Goal: Task Accomplishment & Management: Manage account settings

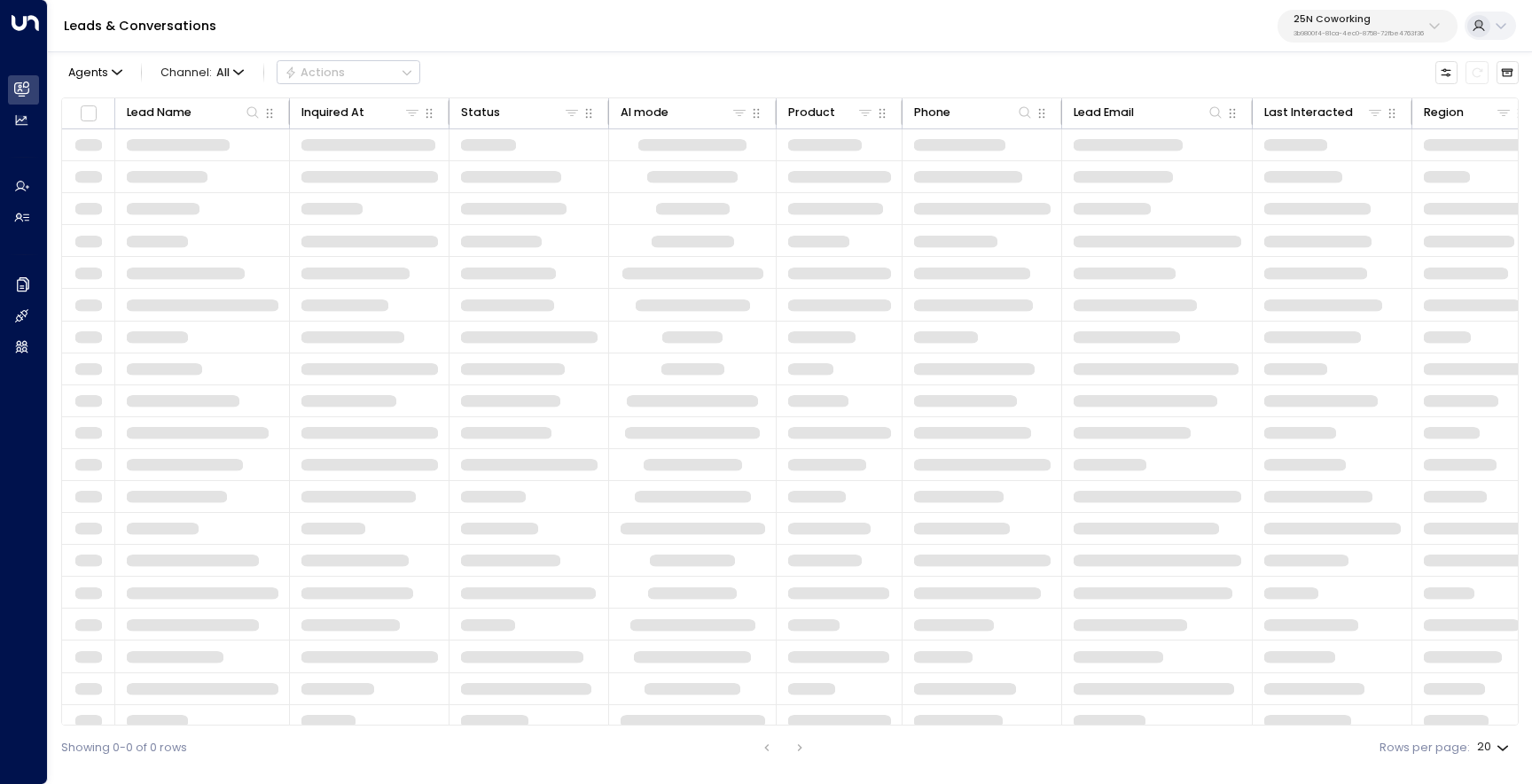
click at [1318, 35] on p "3b9800f4-81ca-4ec0-8758-72fbe4763f36" at bounding box center [1359, 33] width 131 height 7
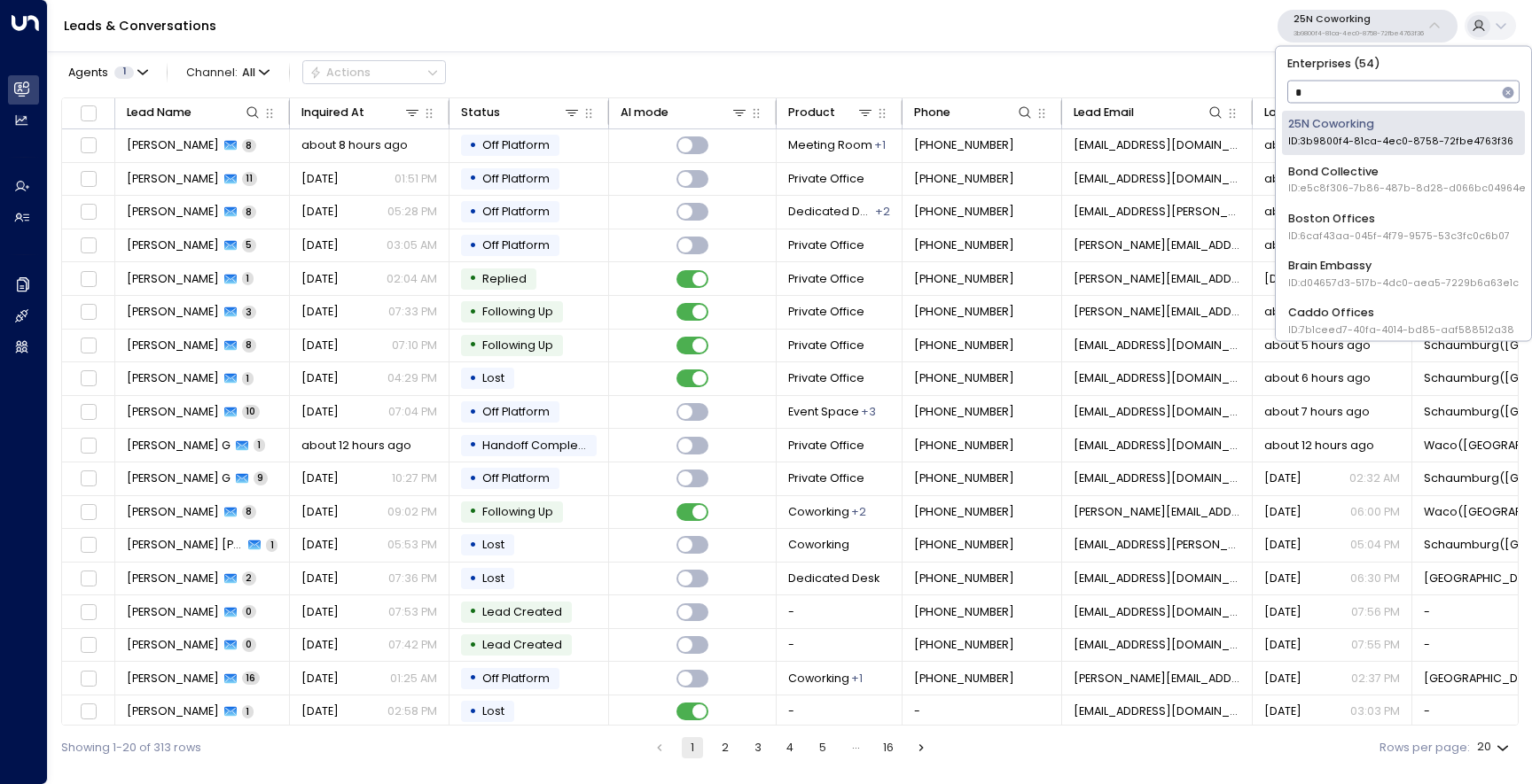
type input "**"
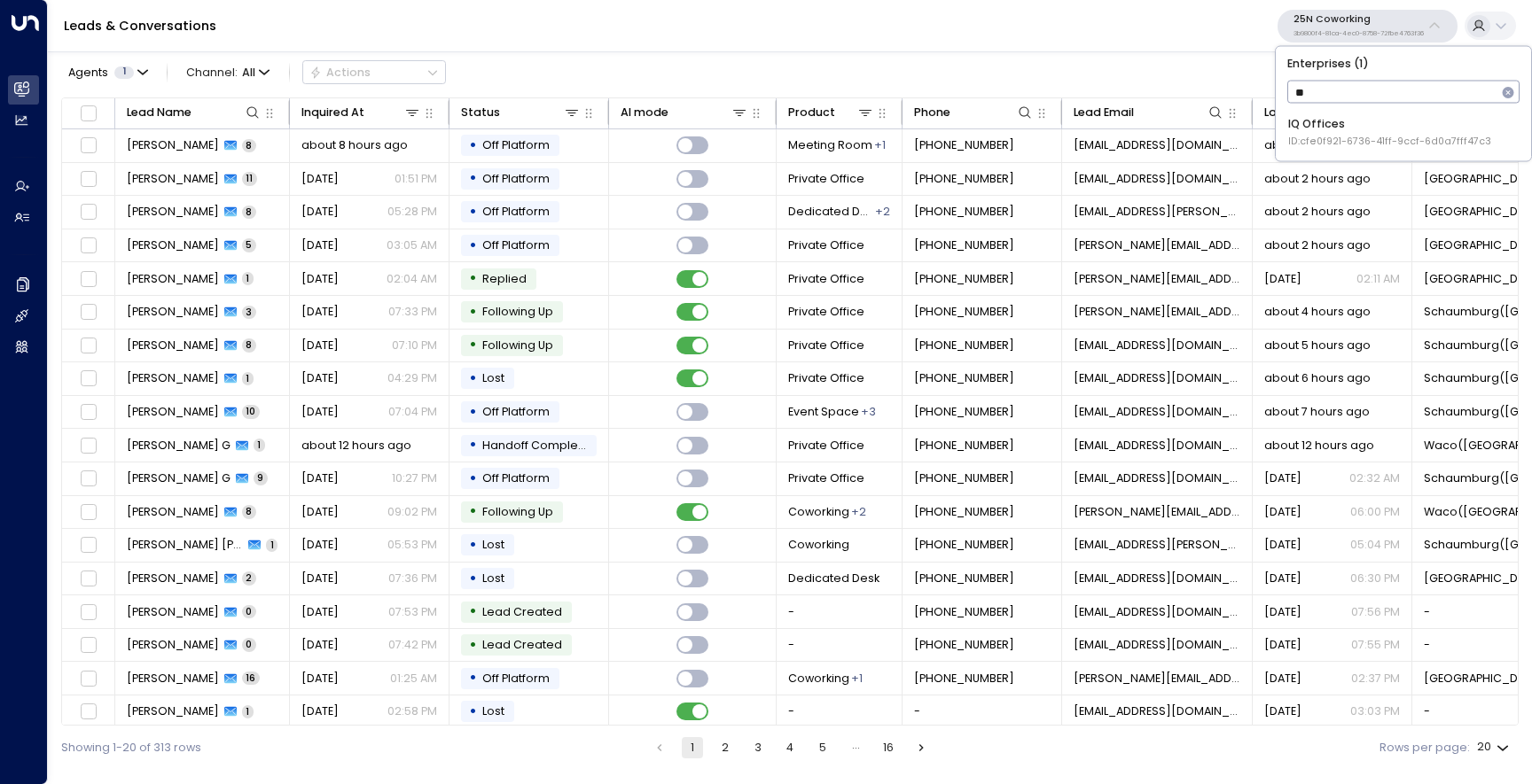
click at [1308, 144] on span "ID: cfe0f921-6736-41ff-9ccf-6d0a7fff47c3" at bounding box center [1389, 141] width 203 height 14
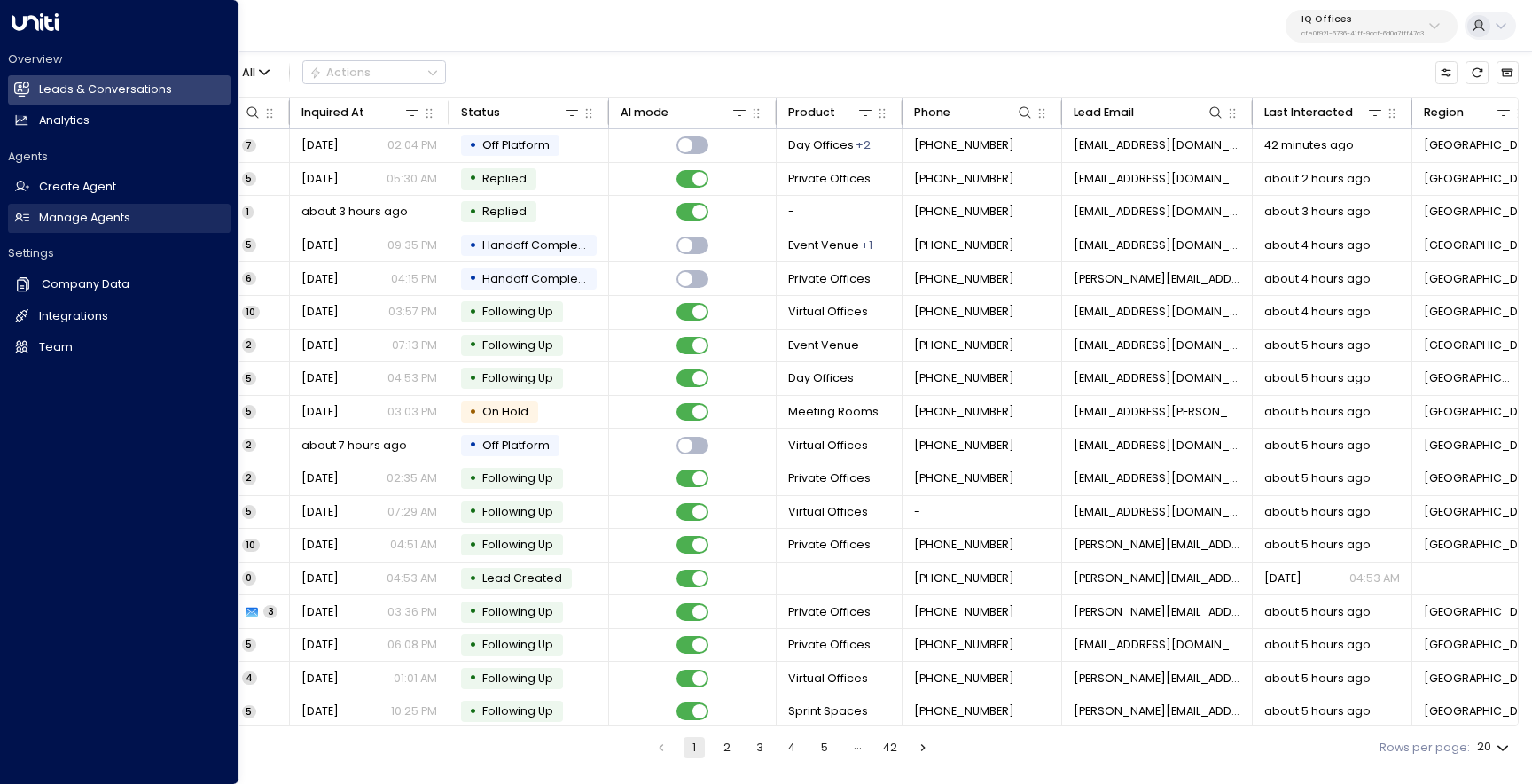
click at [126, 223] on h2 "Manage Agents" at bounding box center [84, 218] width 91 height 17
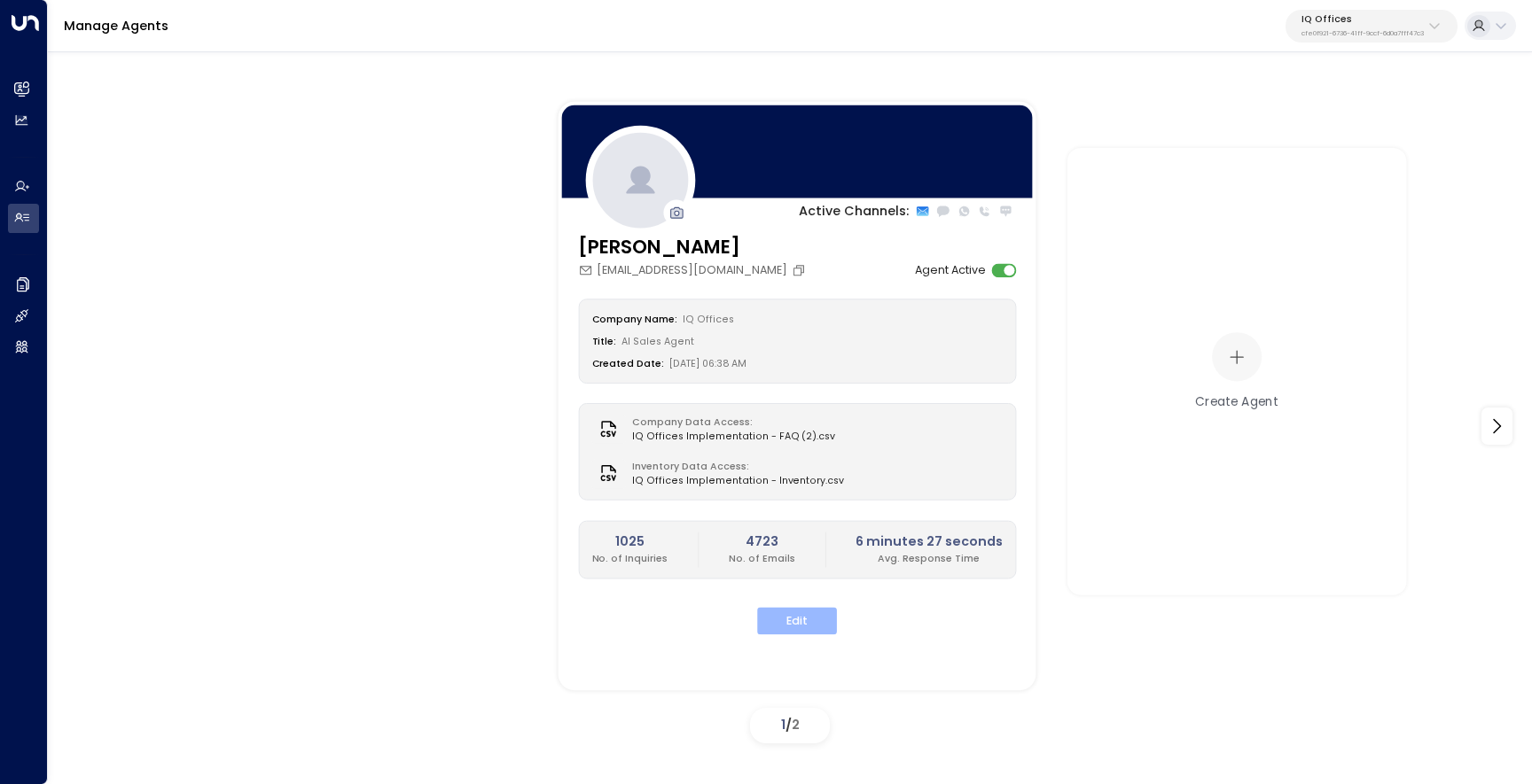
click at [775, 618] on button "Edit" at bounding box center [797, 621] width 79 height 27
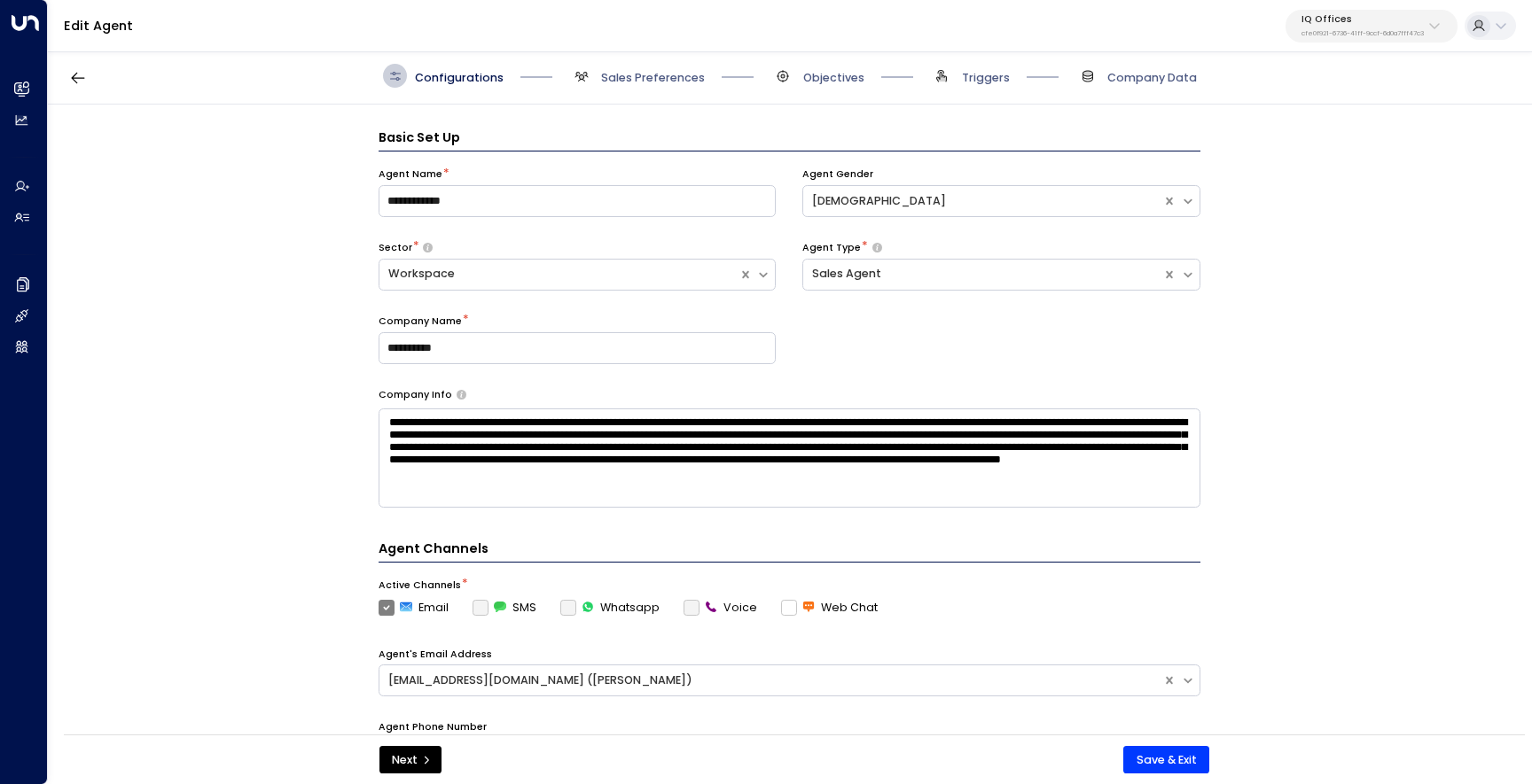
scroll to position [24, 0]
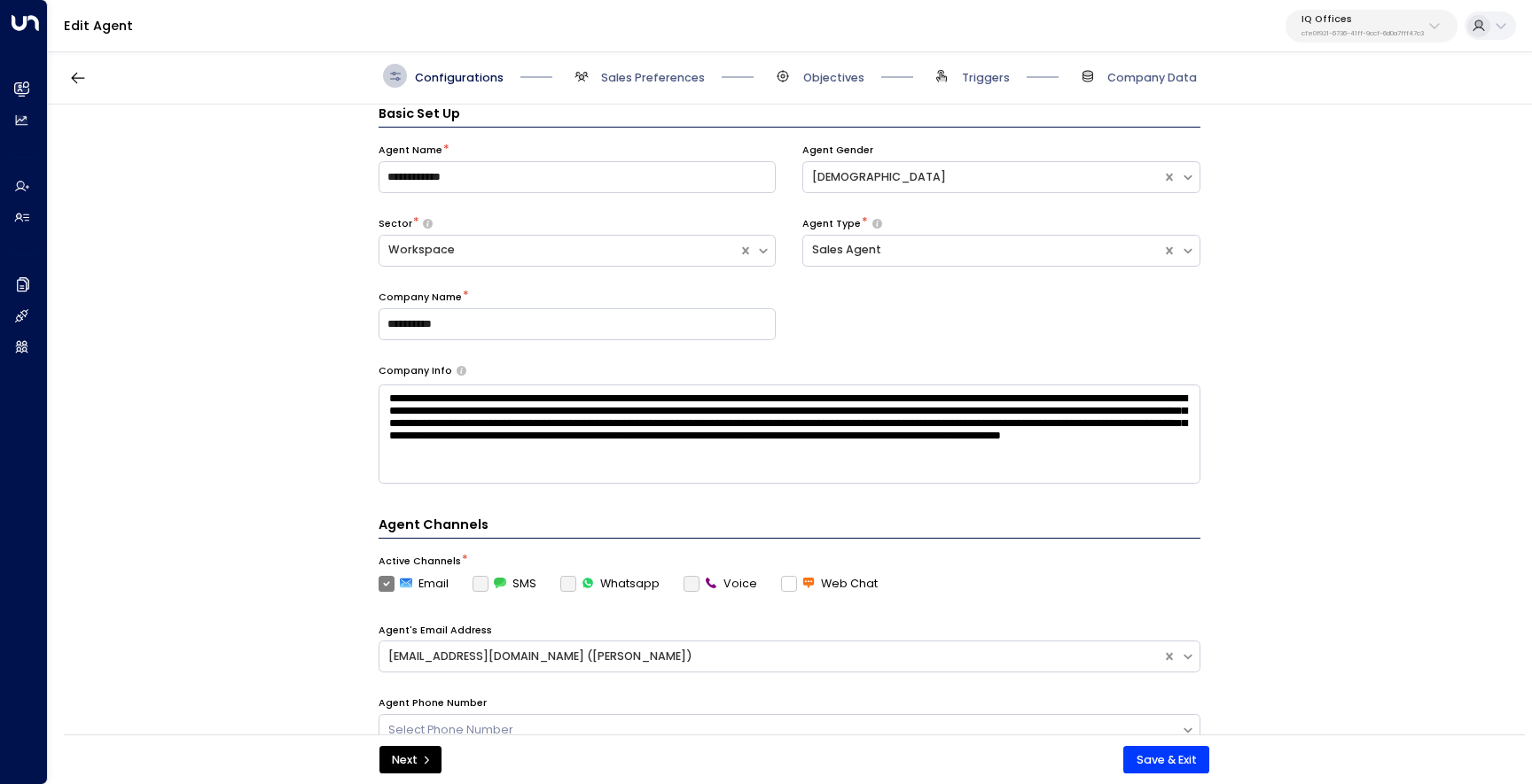
click at [639, 88] on div "Configurations Sales Preferences Objectives Triggers Company Data" at bounding box center [790, 77] width 1484 height 57
click at [639, 75] on span "Sales Preferences" at bounding box center [653, 78] width 104 height 16
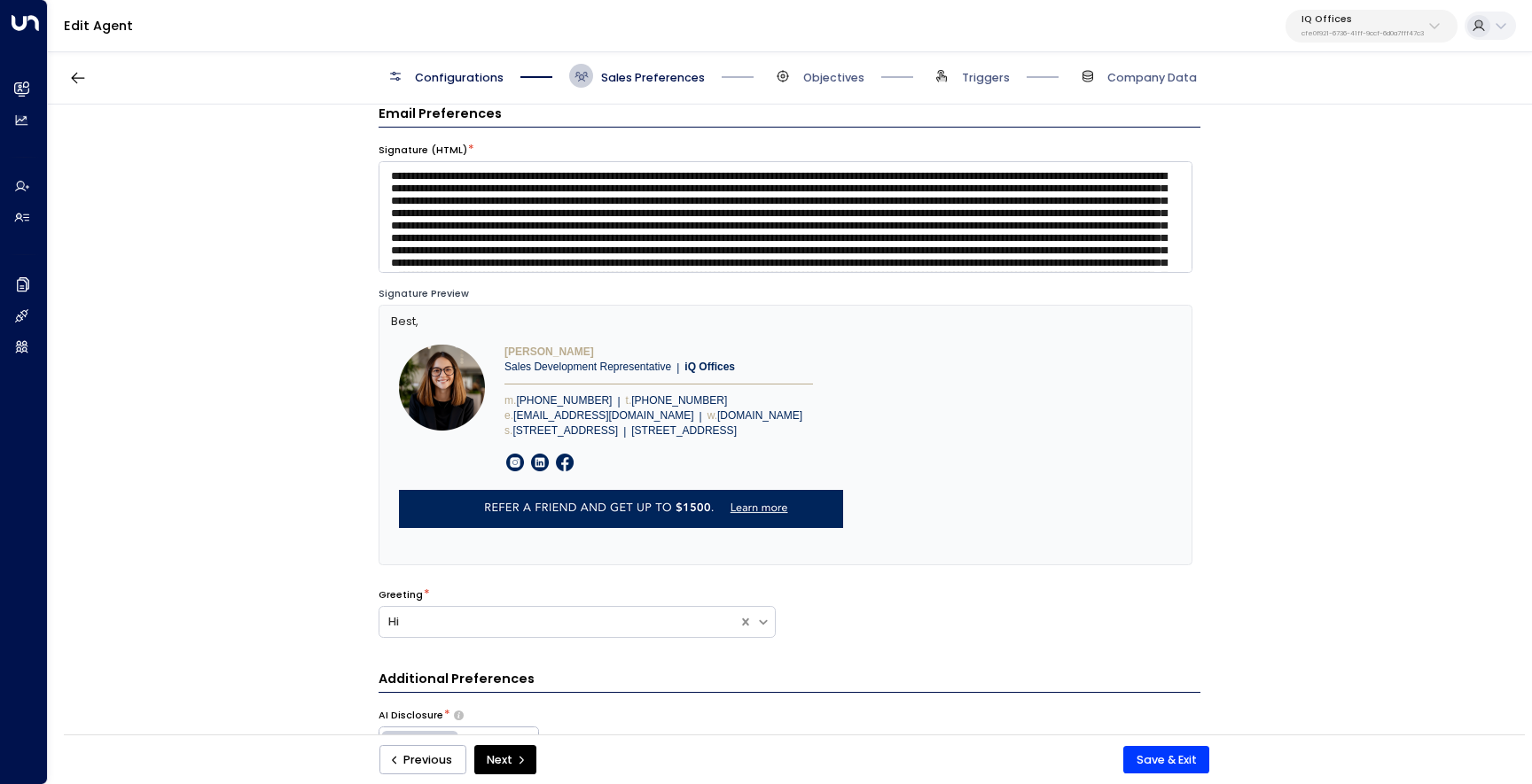
click at [793, 74] on span "Objectives" at bounding box center [818, 75] width 93 height 24
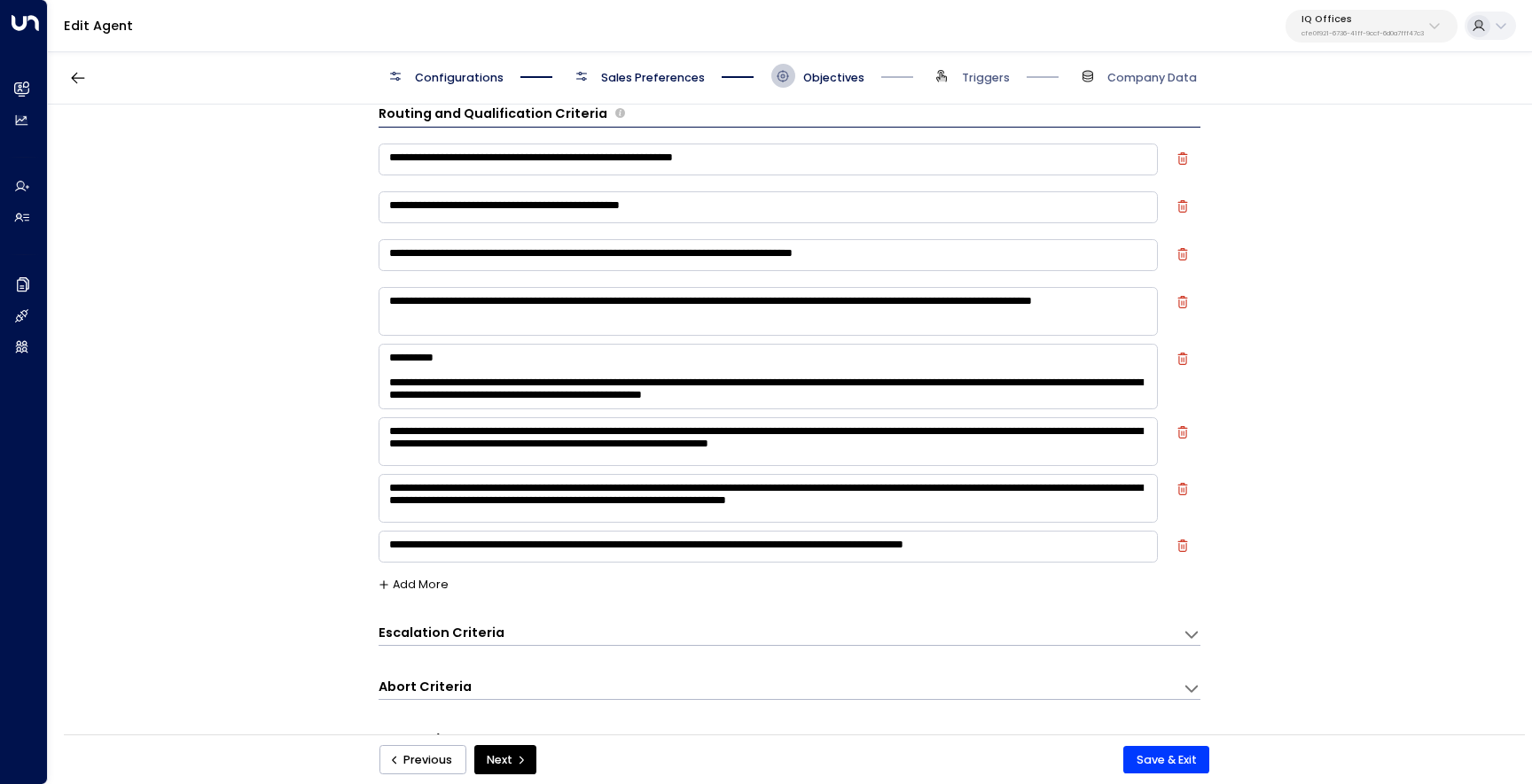
click at [798, 393] on textarea at bounding box center [767, 375] width 779 height 65
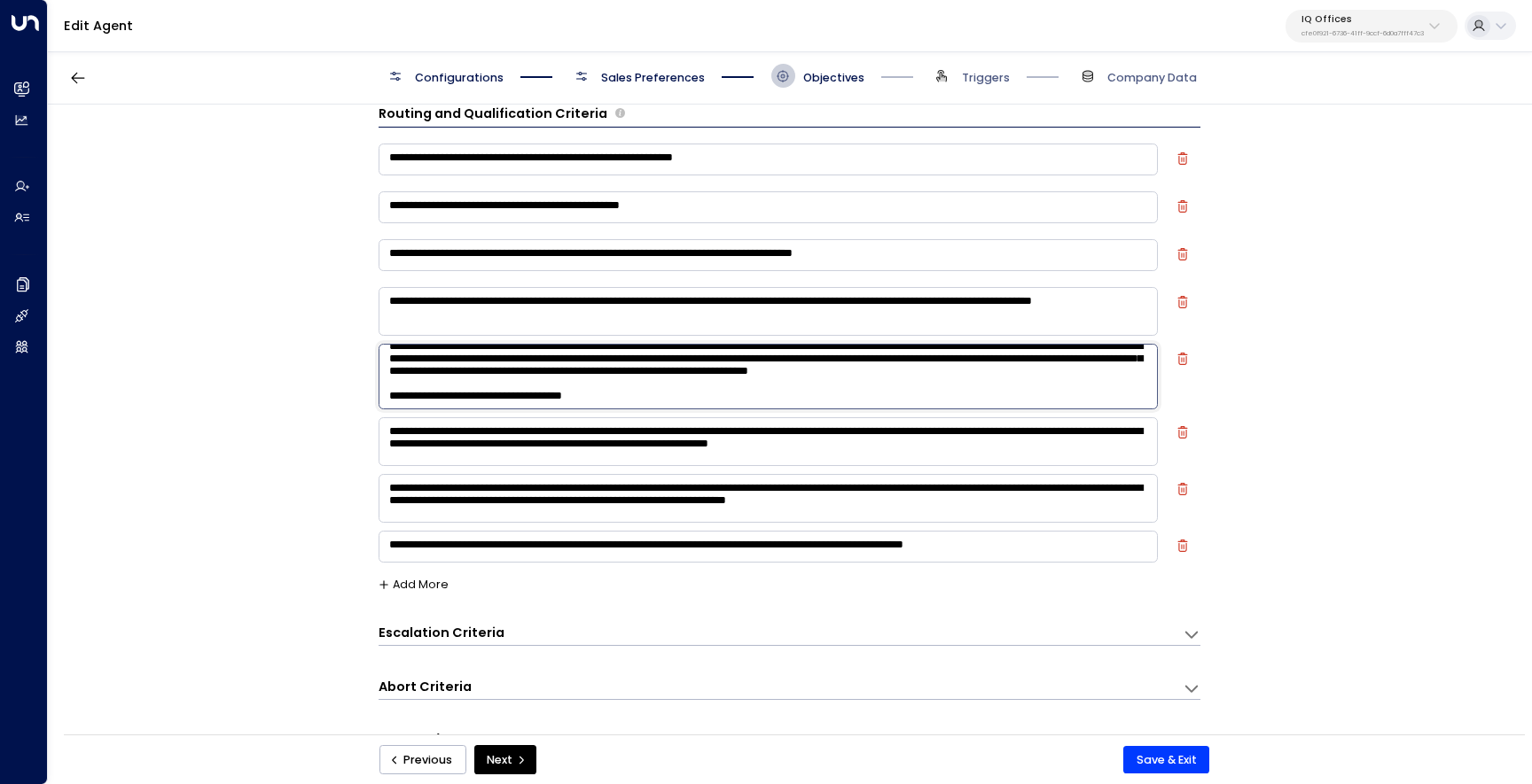
scroll to position [66, 0]
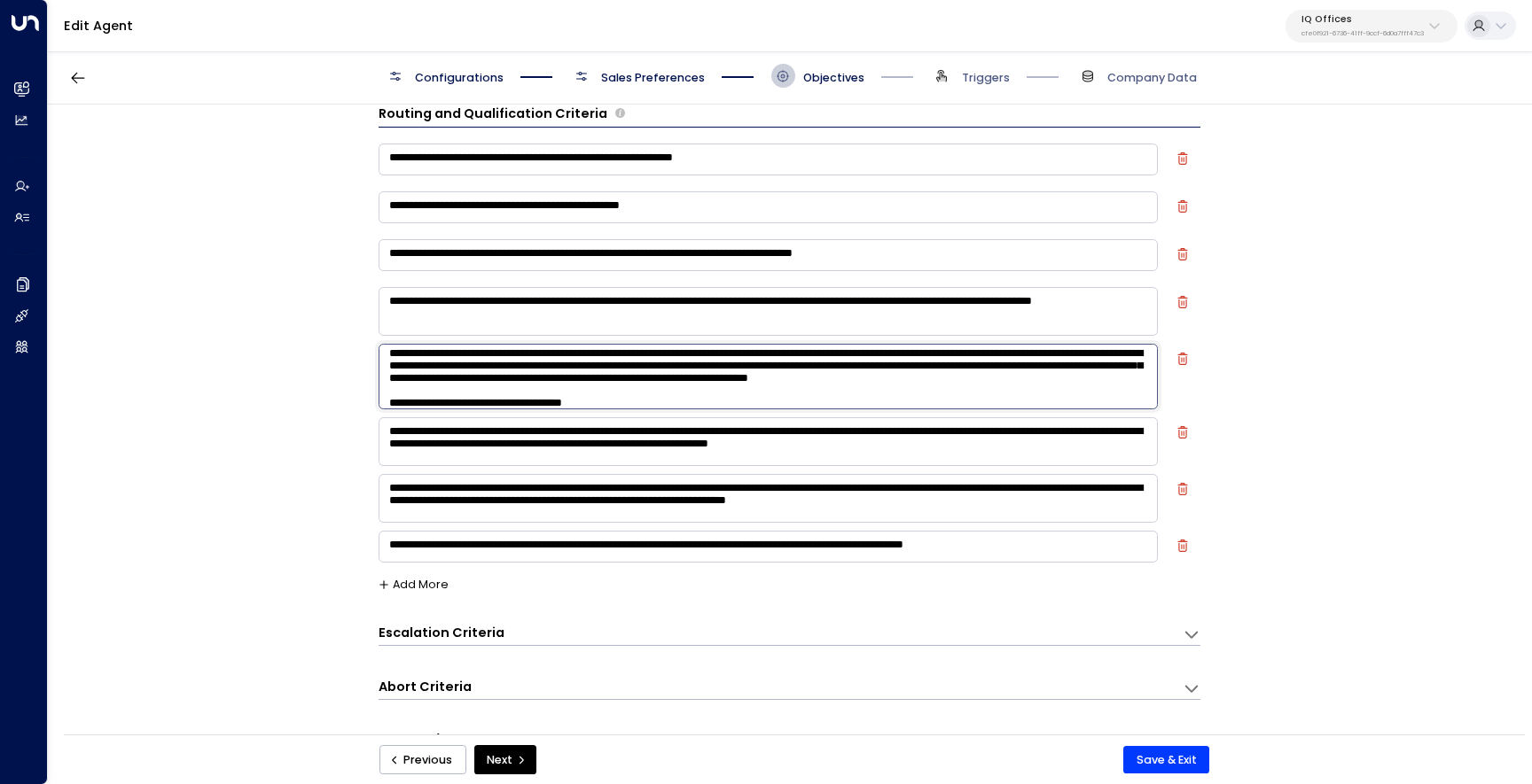
click at [893, 507] on textarea "**********" at bounding box center [767, 498] width 779 height 49
click at [924, 514] on textarea "**********" at bounding box center [767, 498] width 779 height 49
drag, startPoint x: 960, startPoint y: 511, endPoint x: 915, endPoint y: 492, distance: 48.8
click at [915, 492] on textarea "**********" at bounding box center [767, 498] width 779 height 49
click at [319, 567] on div "**********" at bounding box center [789, 425] width 1482 height 640
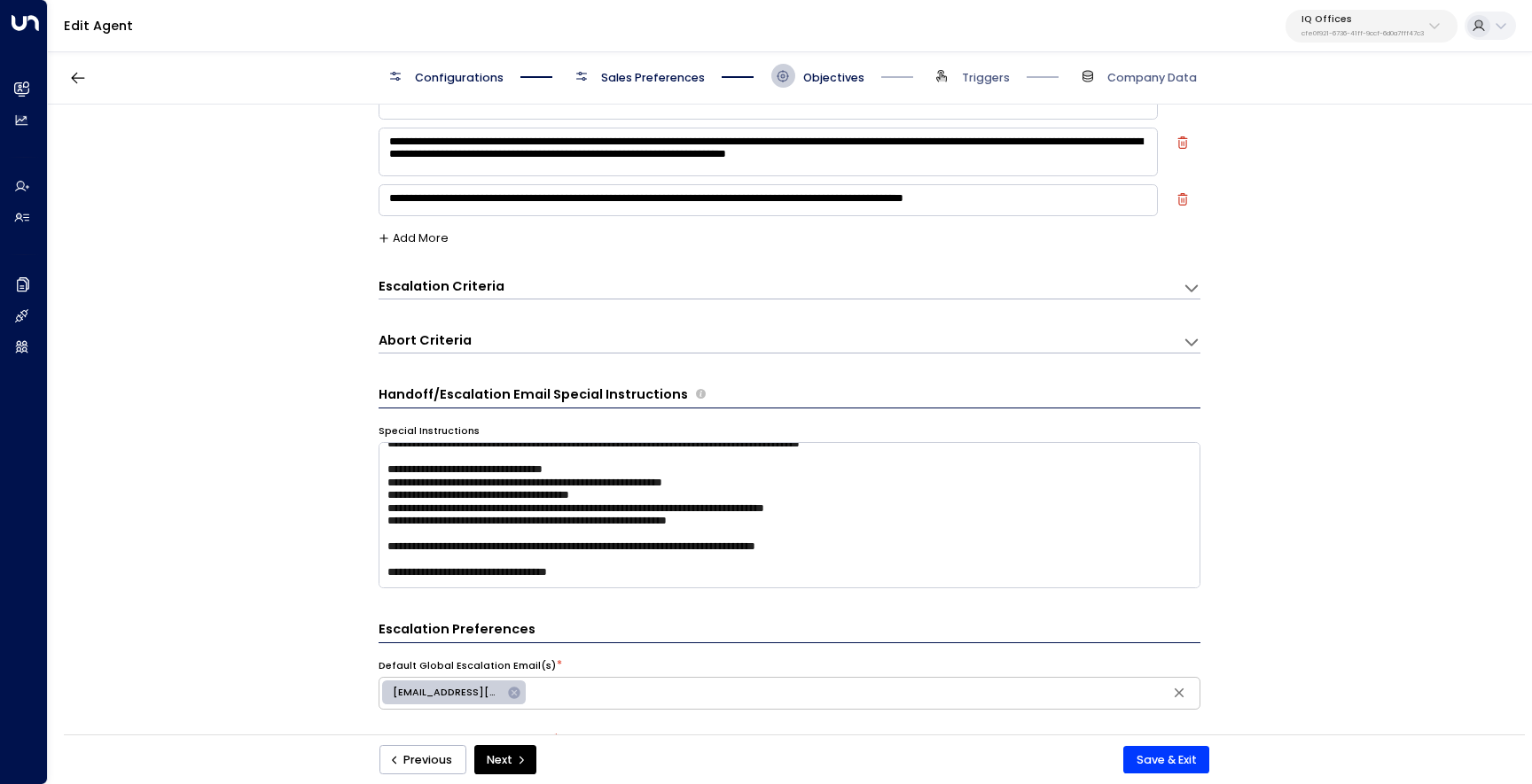
scroll to position [420, 0]
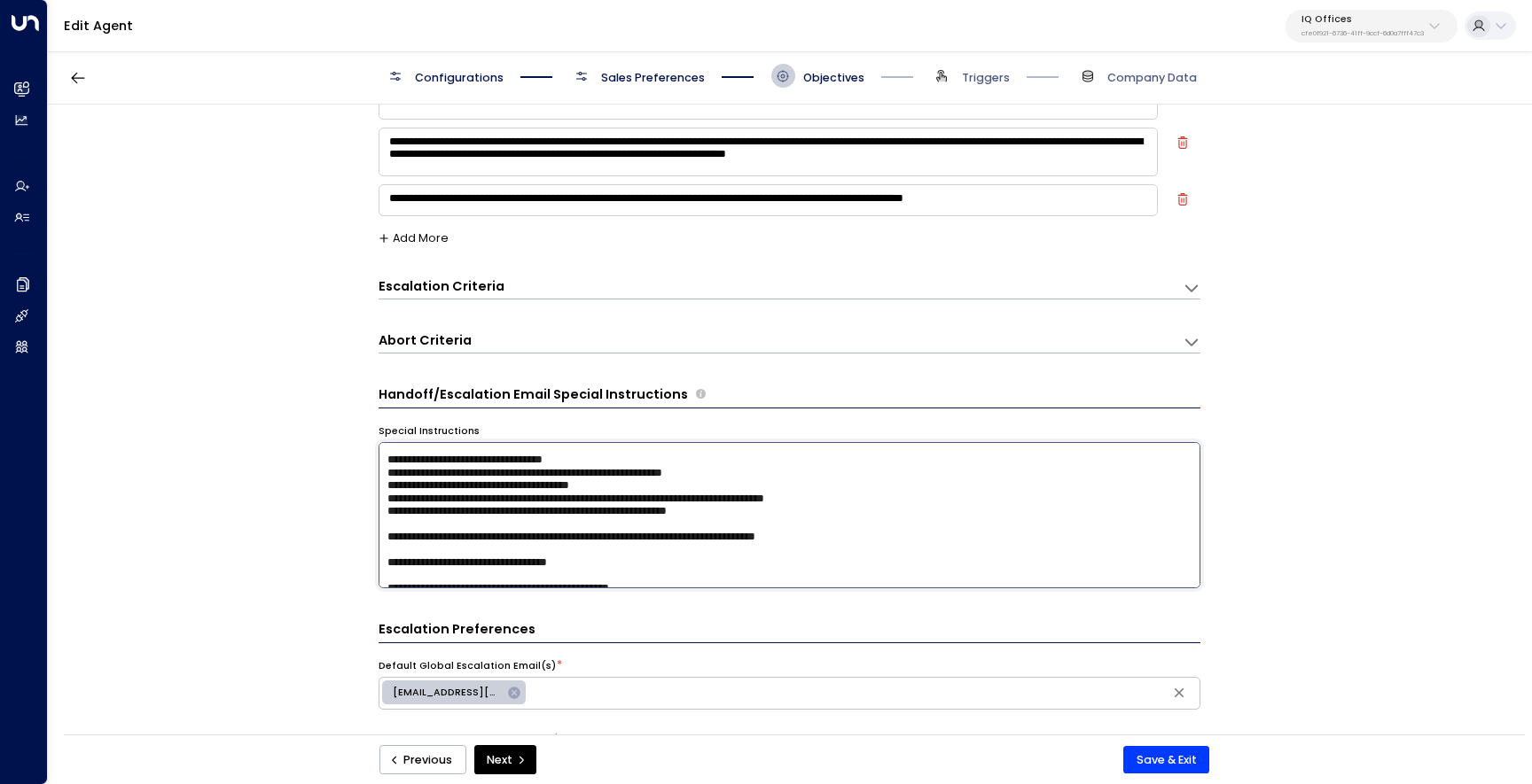
click at [763, 465] on textarea at bounding box center [789, 514] width 821 height 147
click at [764, 474] on textarea at bounding box center [789, 514] width 821 height 147
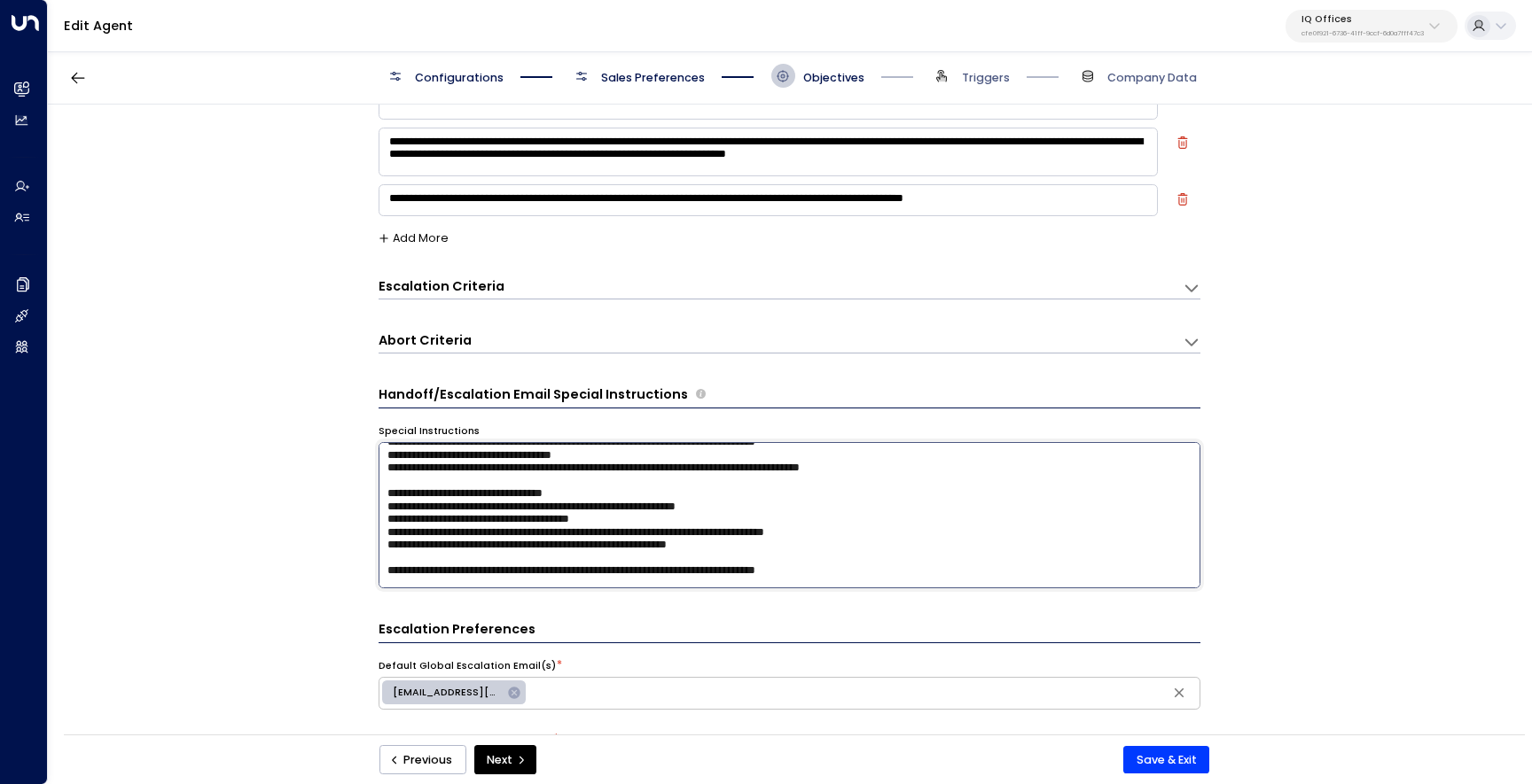
scroll to position [402, 0]
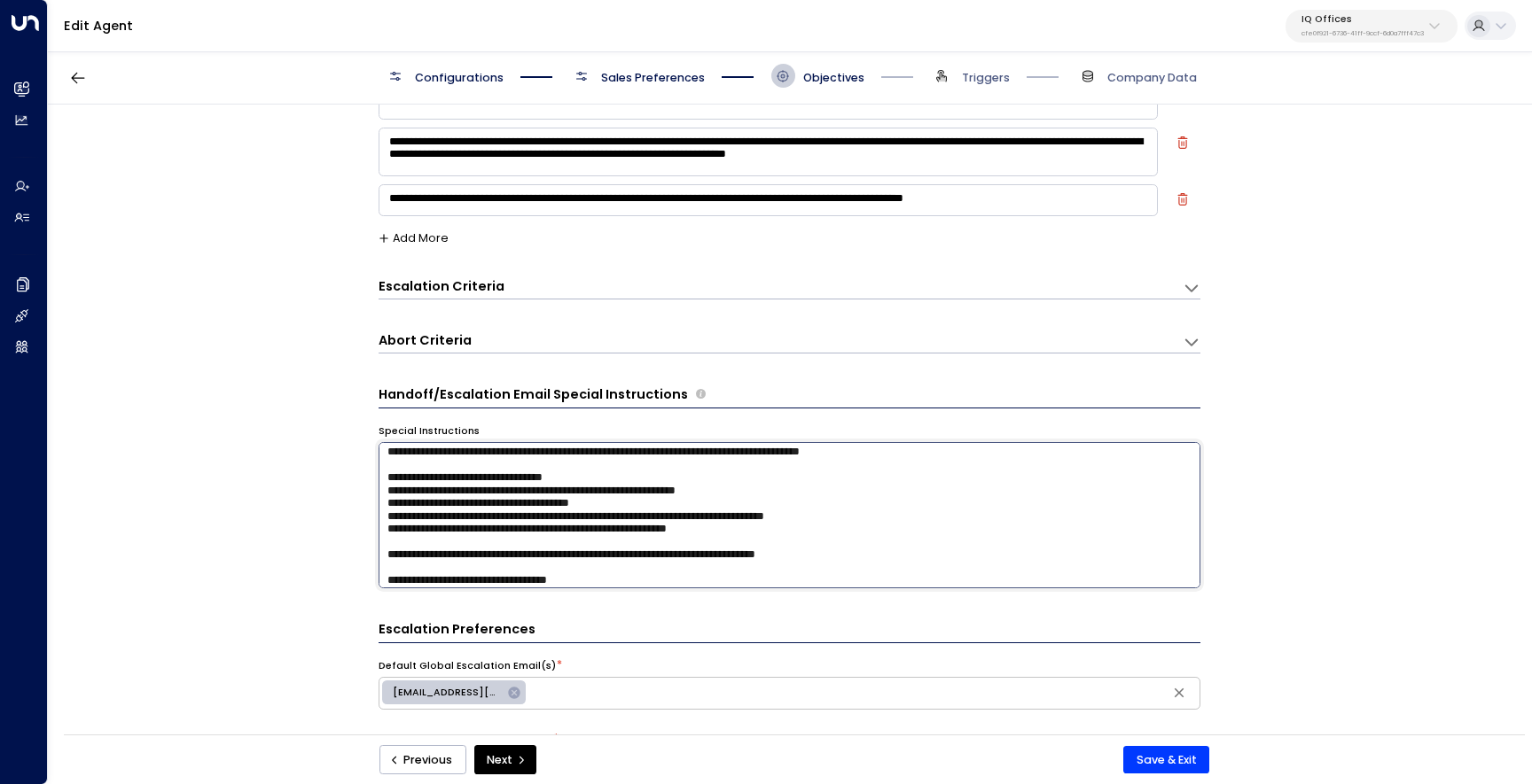
click at [771, 487] on textarea at bounding box center [789, 514] width 821 height 147
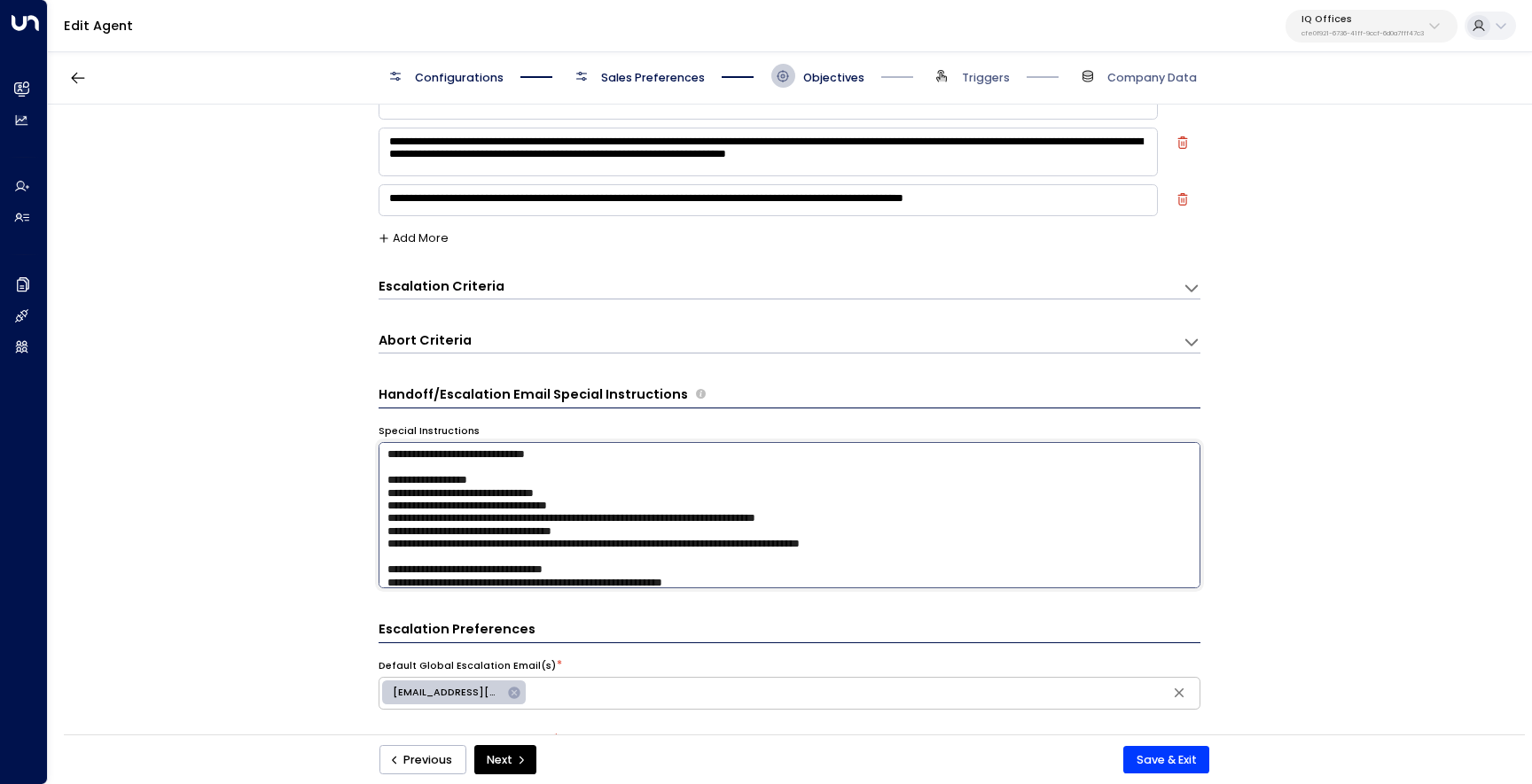
scroll to position [329, 0]
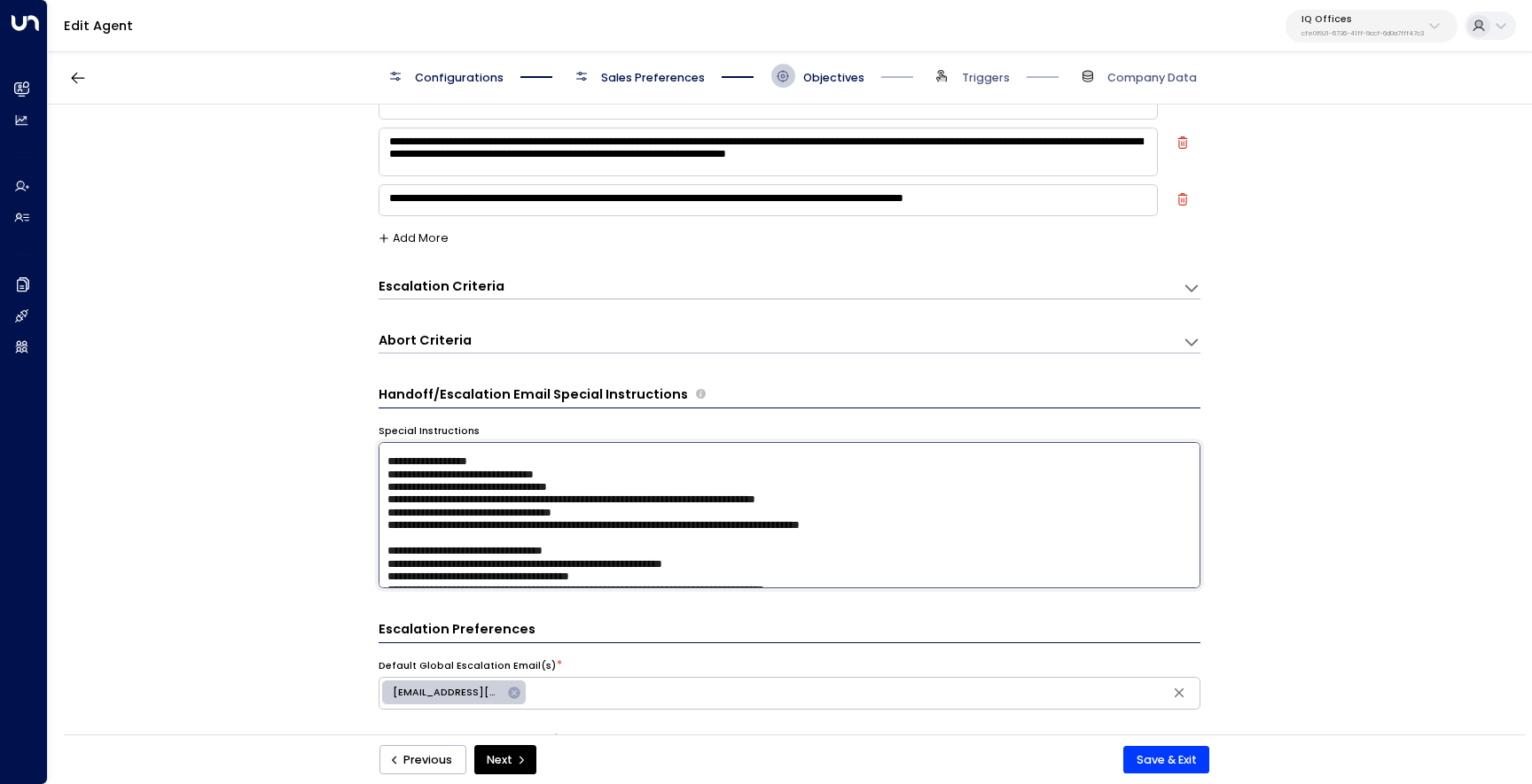
click at [882, 503] on textarea at bounding box center [789, 514] width 821 height 147
type textarea "**********"
click at [1140, 754] on button "Save & Exit" at bounding box center [1166, 760] width 86 height 28
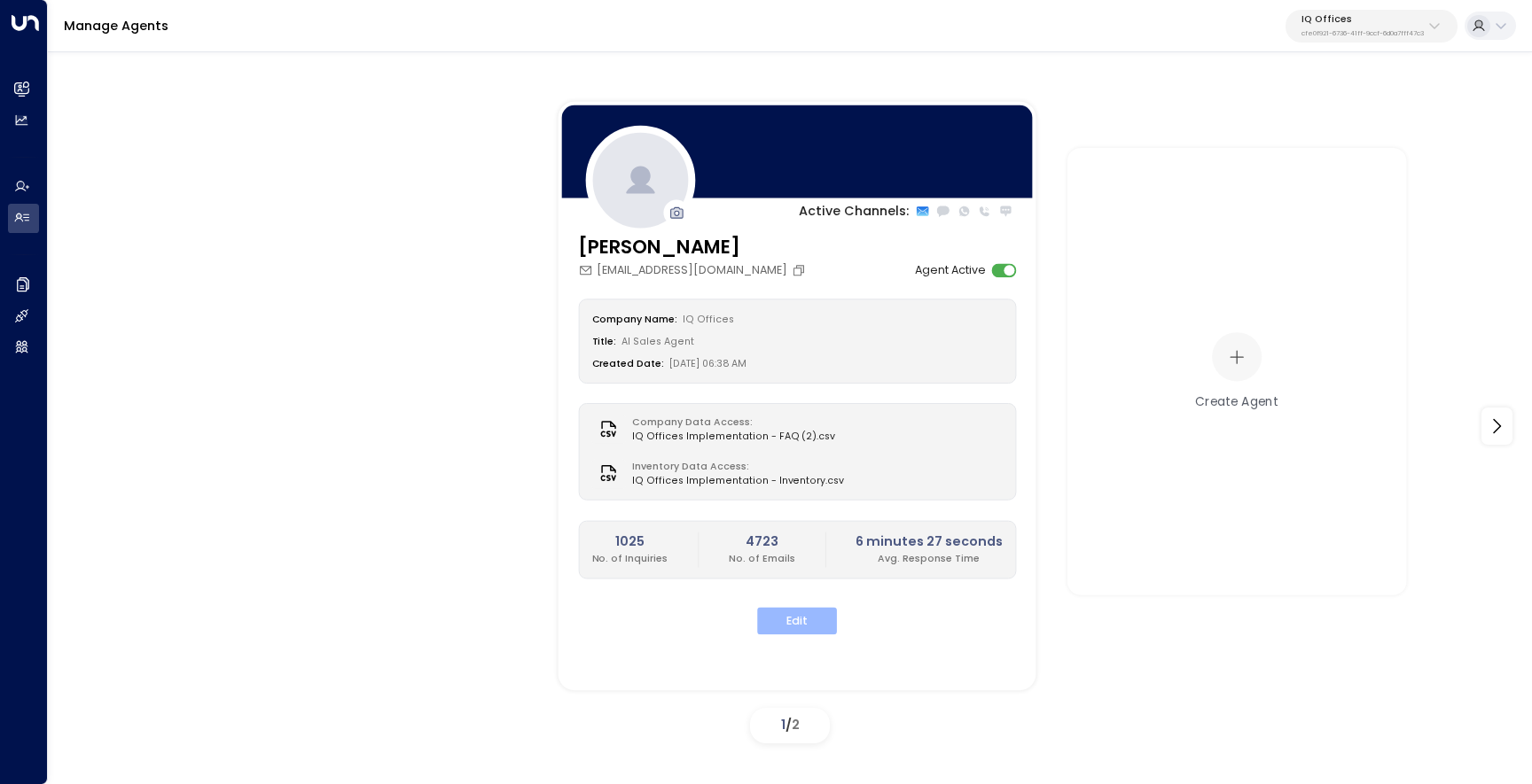
click at [801, 620] on button "Edit" at bounding box center [797, 621] width 79 height 27
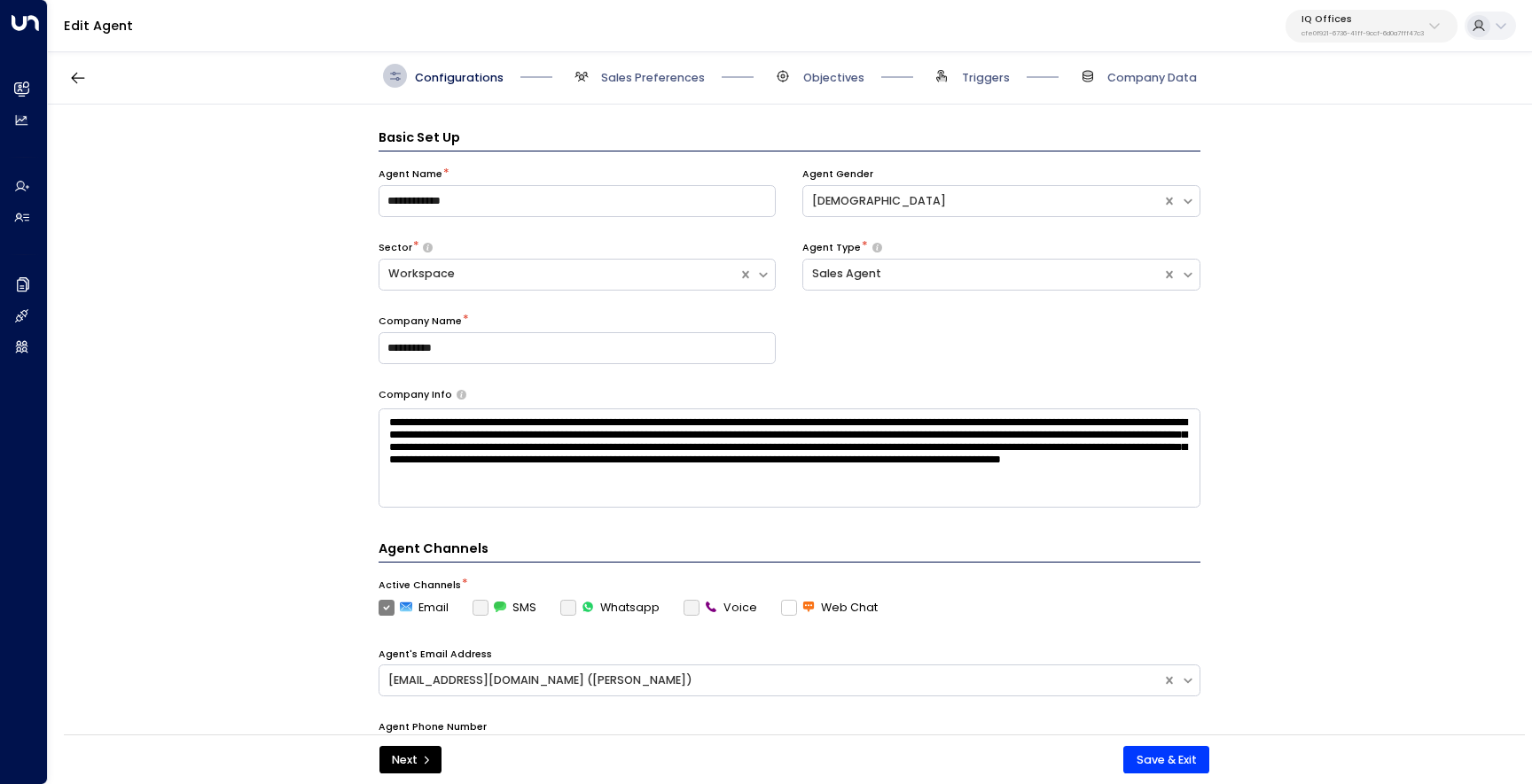
scroll to position [24, 0]
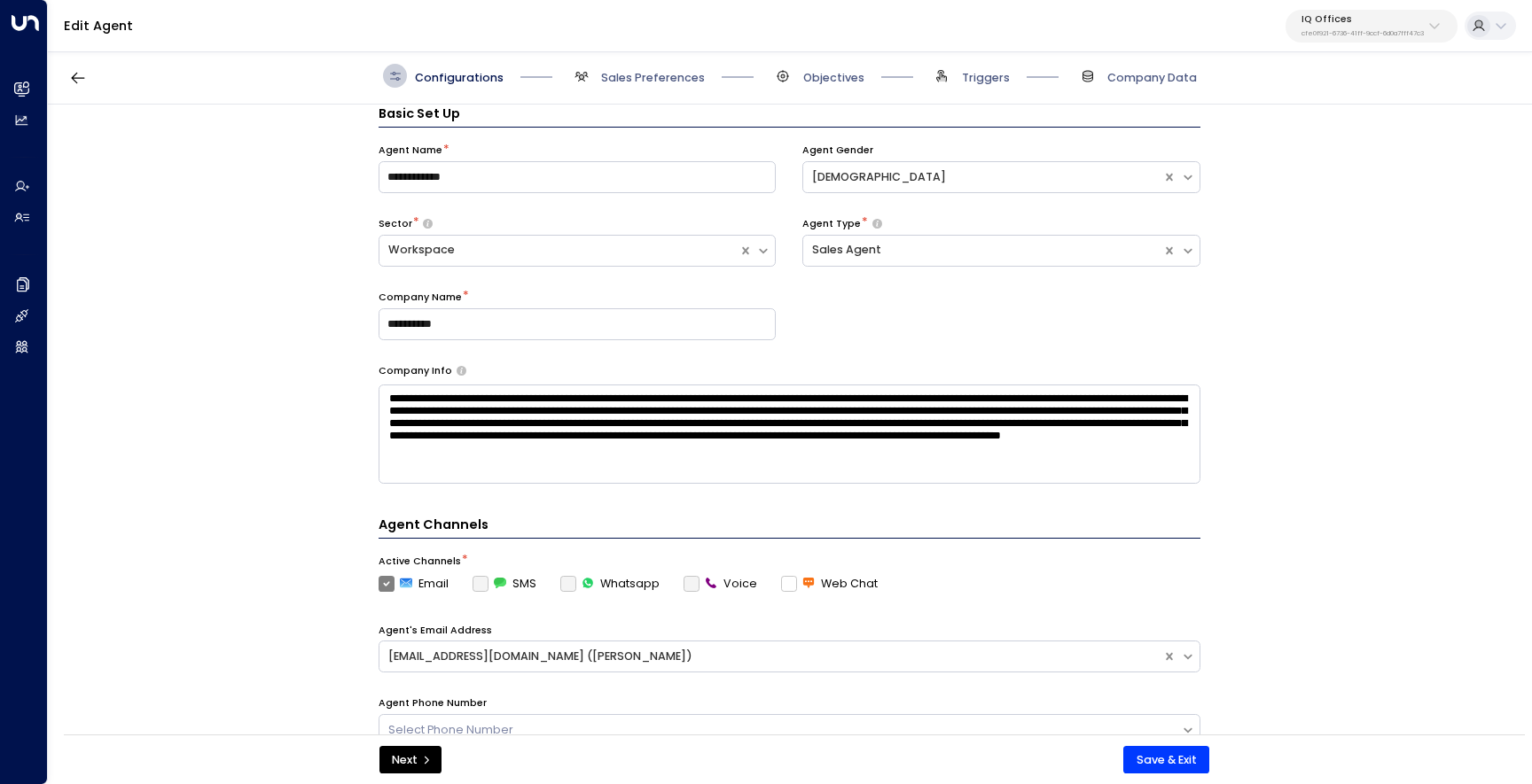
click at [817, 66] on span "Objectives" at bounding box center [818, 75] width 93 height 24
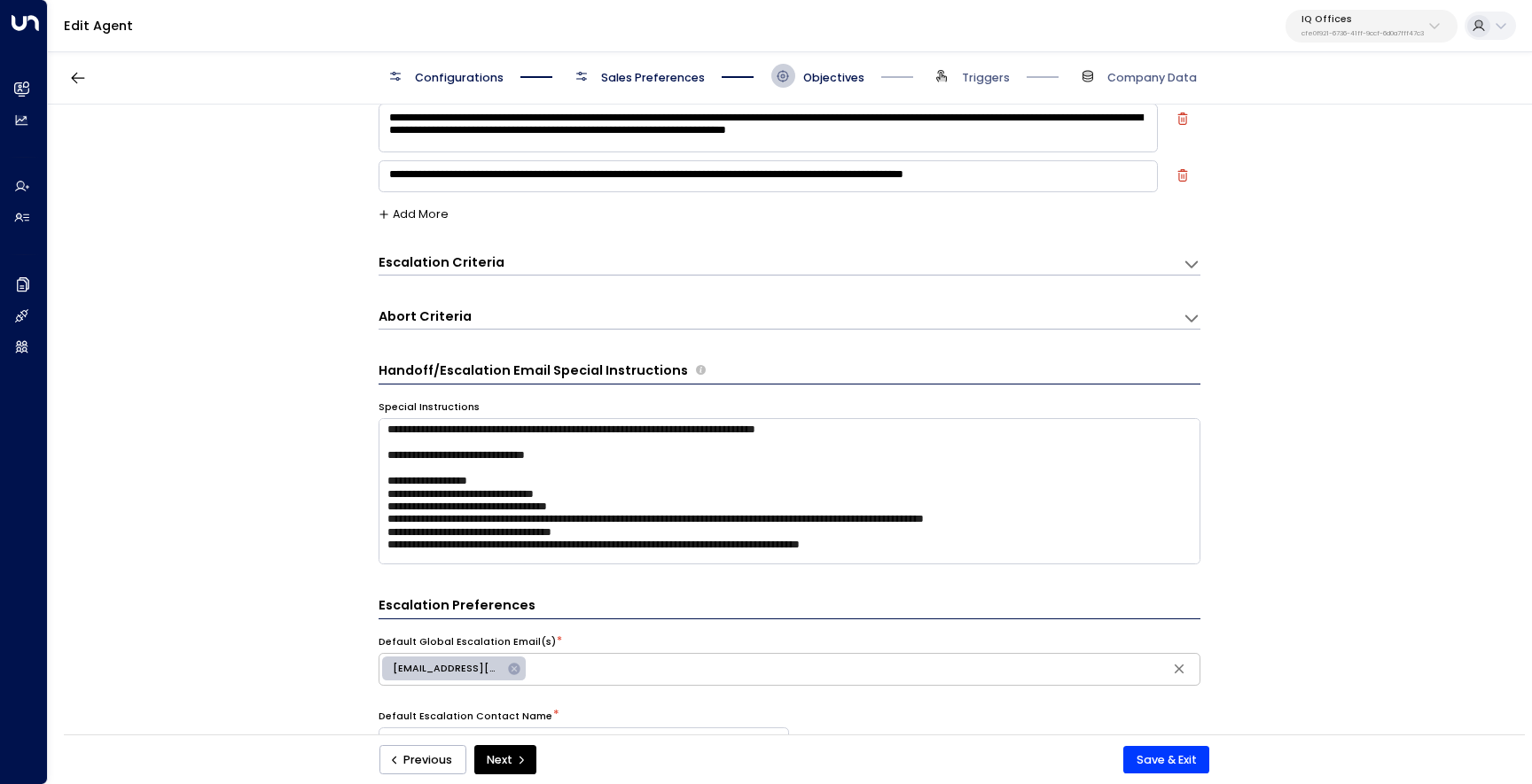
scroll to position [590, 0]
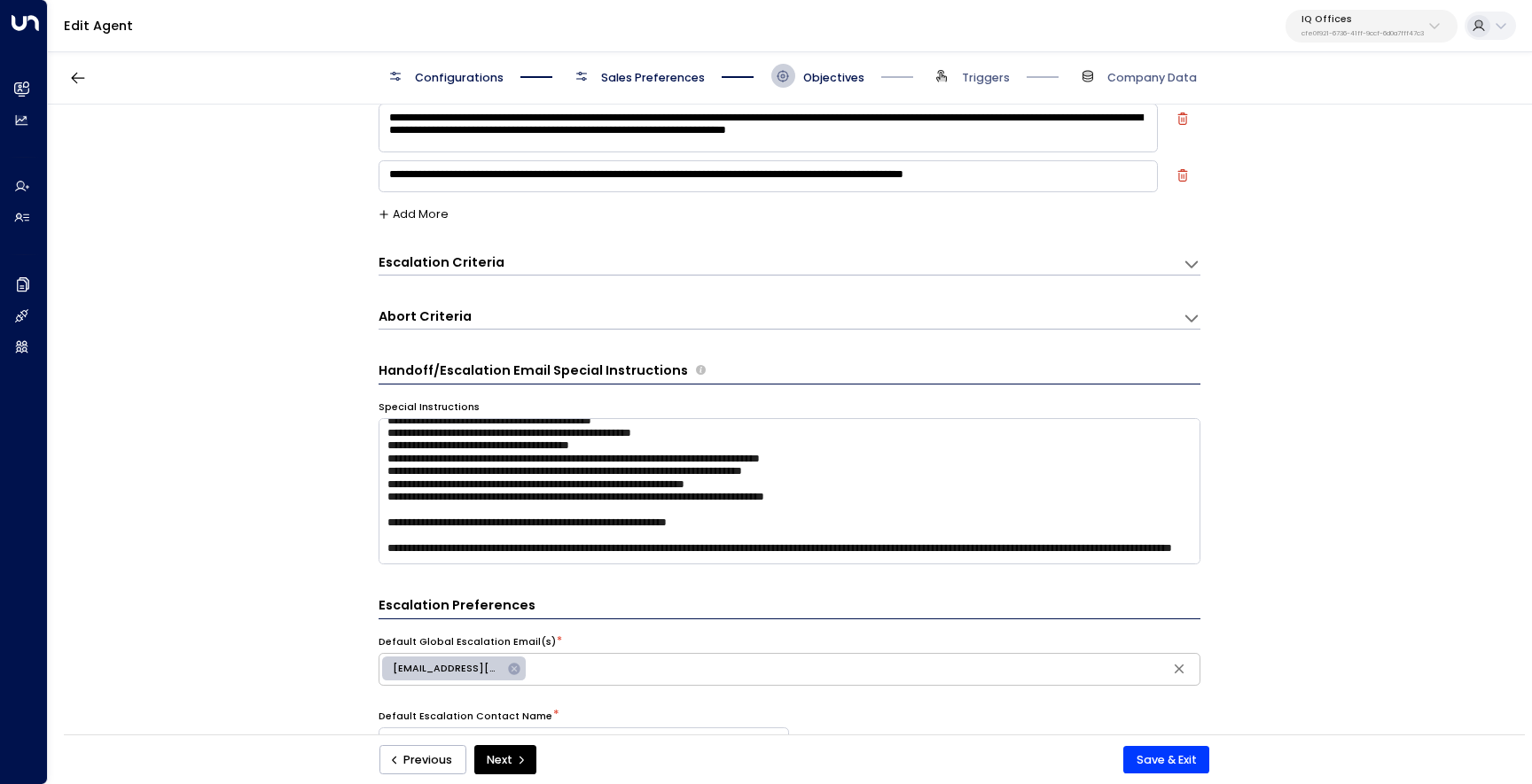
click at [657, 86] on span "Sales Preferences" at bounding box center [636, 75] width 135 height 24
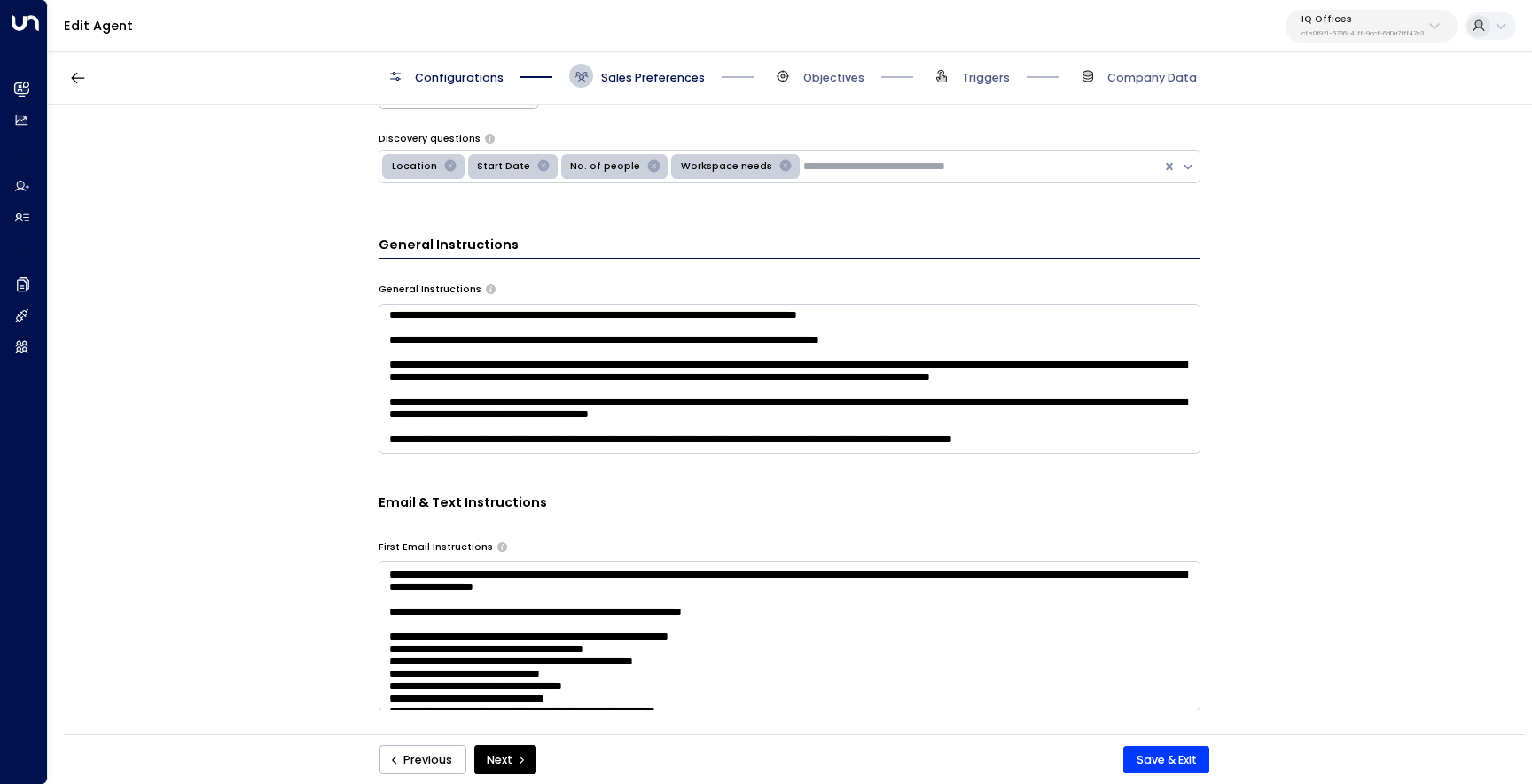
scroll to position [622, 0]
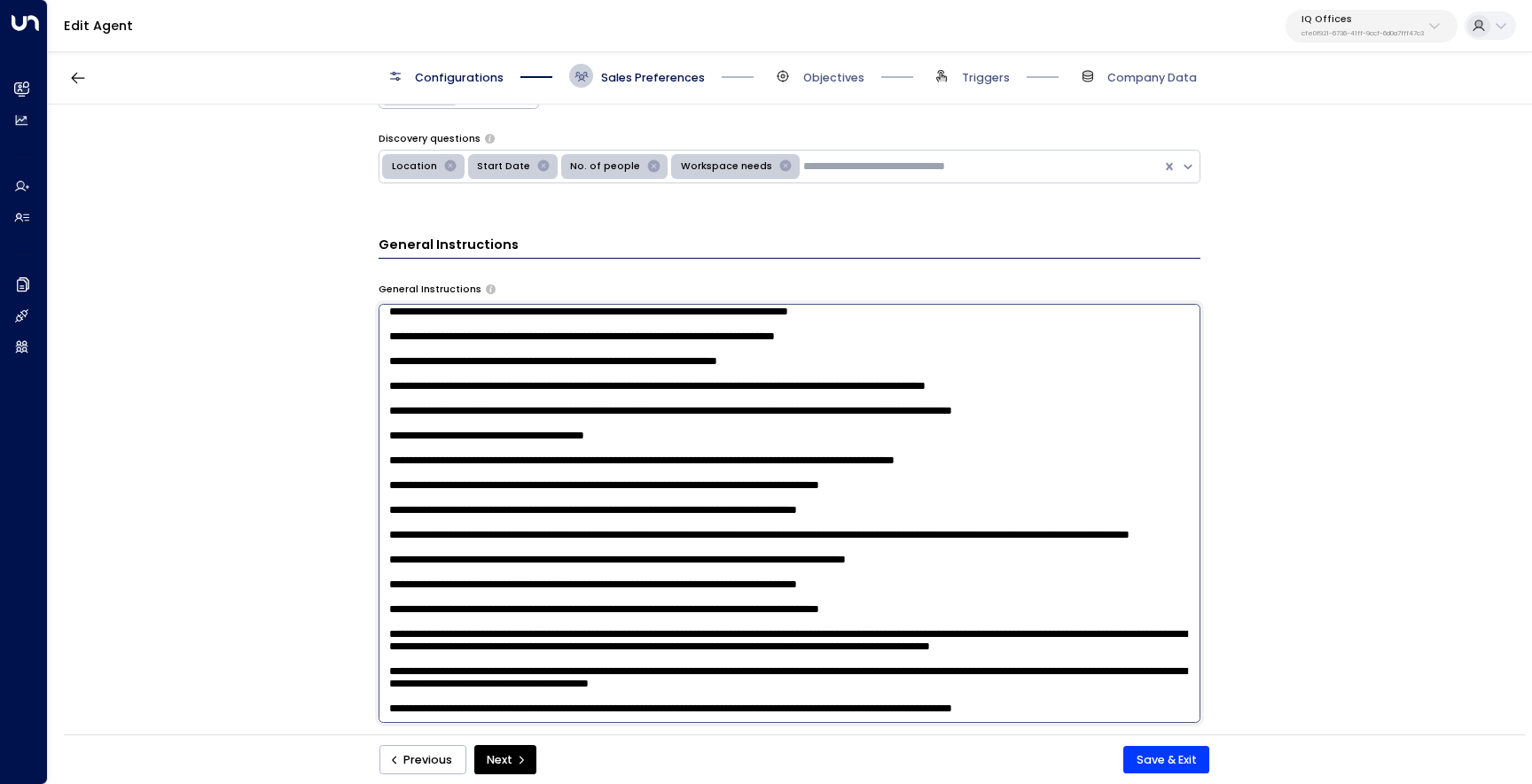
click at [1083, 437] on textarea at bounding box center [789, 513] width 821 height 419
click at [1004, 483] on textarea at bounding box center [789, 513] width 821 height 419
click at [1072, 706] on textarea at bounding box center [789, 513] width 821 height 419
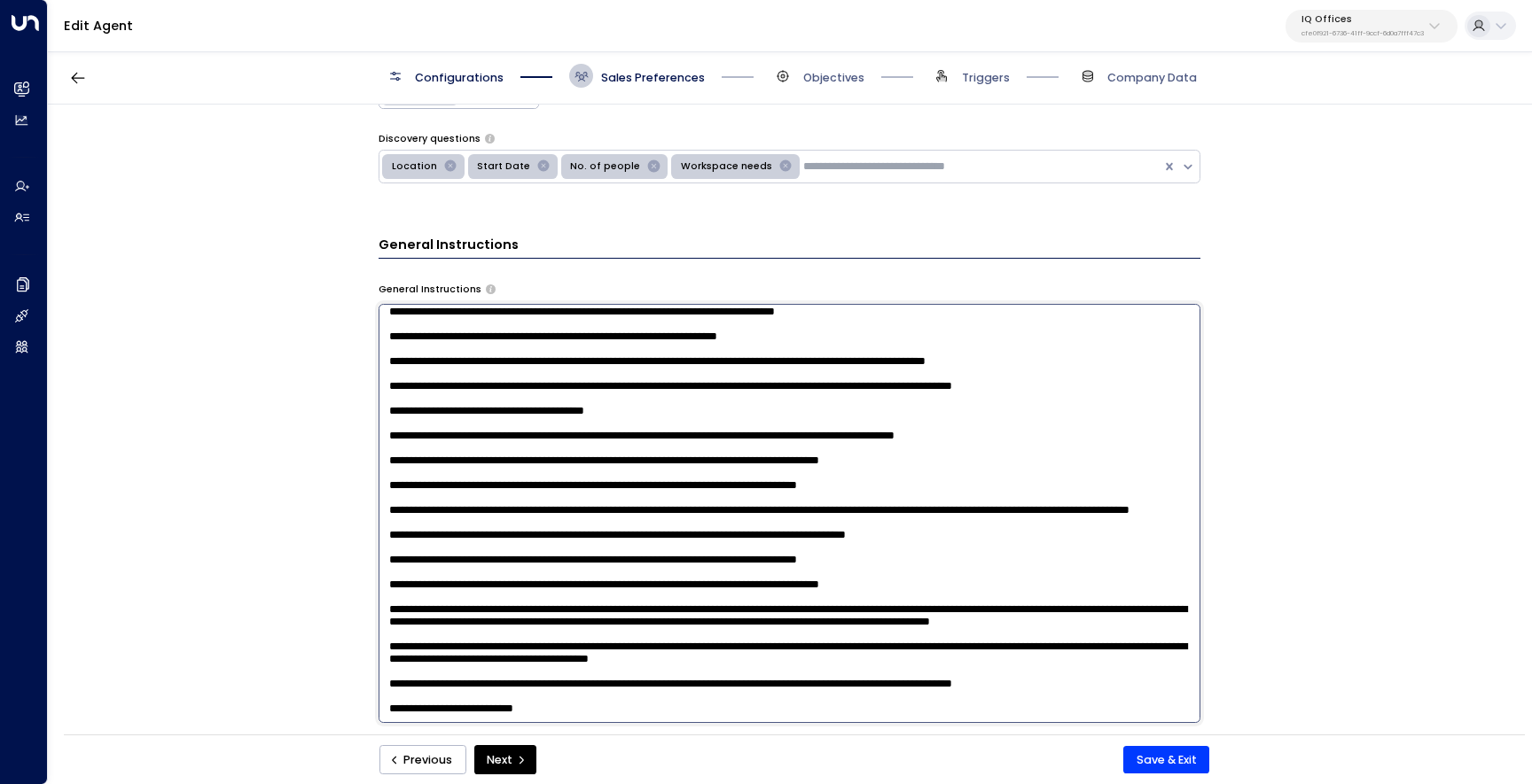
scroll to position [412, 0]
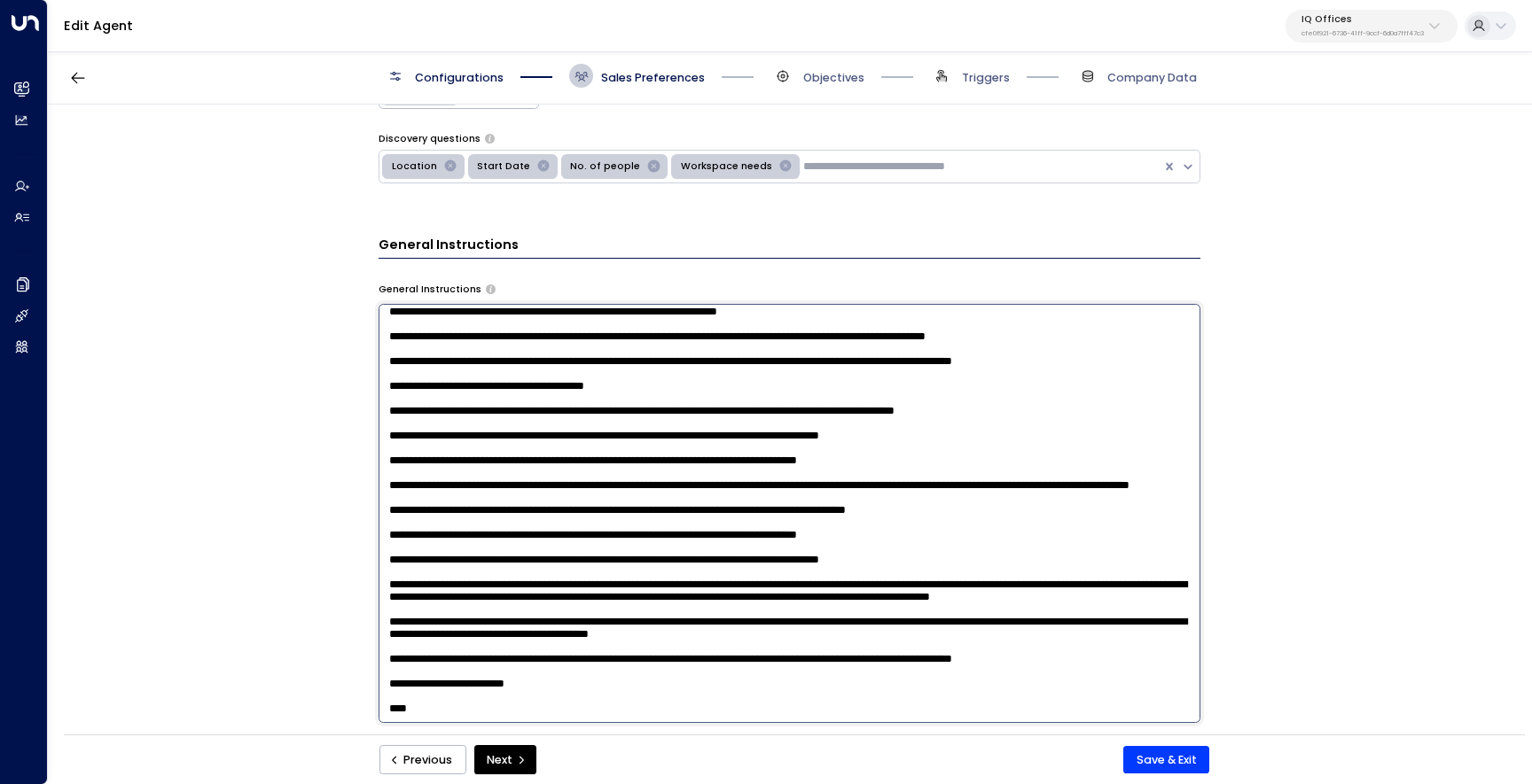
drag, startPoint x: 418, startPoint y: 708, endPoint x: 383, endPoint y: 709, distance: 35.0
click at [383, 710] on textarea at bounding box center [789, 513] width 821 height 419
type textarea "**********"
click at [1170, 773] on button "Save & Exit" at bounding box center [1166, 760] width 86 height 28
